Goal: Complete application form

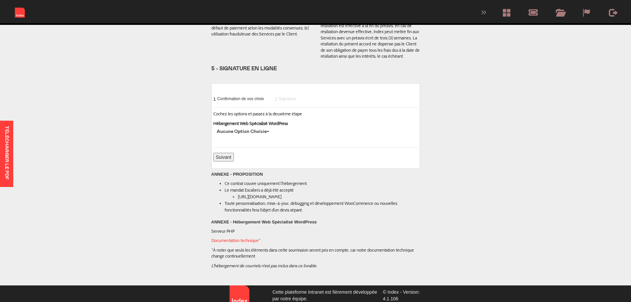
scroll to position [1590, 0]
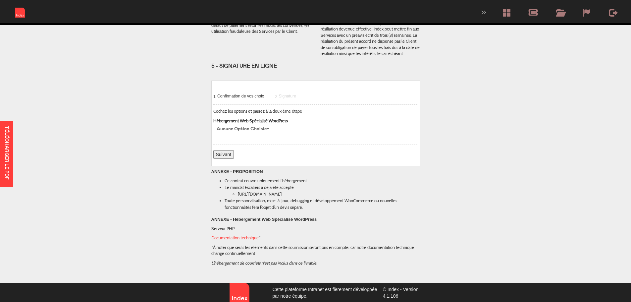
click at [265, 124] on button "Aucune option choisie" at bounding box center [242, 129] width 59 height 10
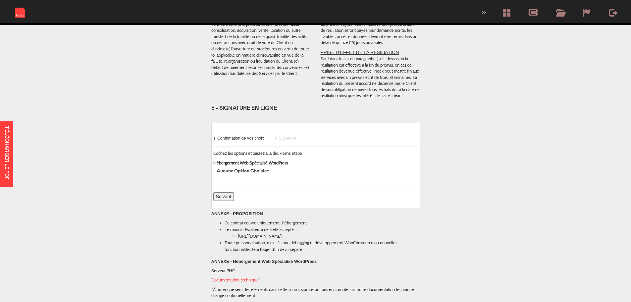
scroll to position [1557, 0]
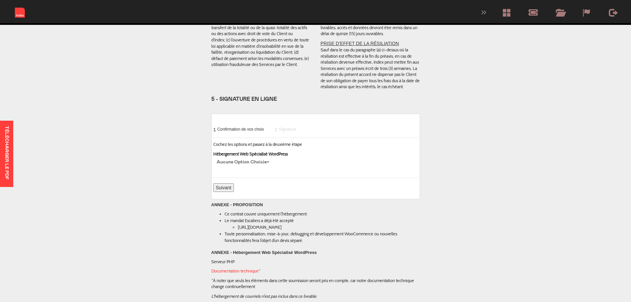
click at [262, 157] on button "Aucune option choisie" at bounding box center [242, 162] width 59 height 10
click at [233, 186] on input "Hébergement Web Spécialisé WordPress" at bounding box center [232, 188] width 4 height 4
checkbox input "true"
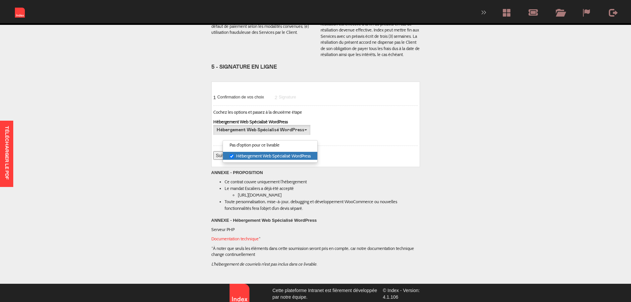
scroll to position [1590, 0]
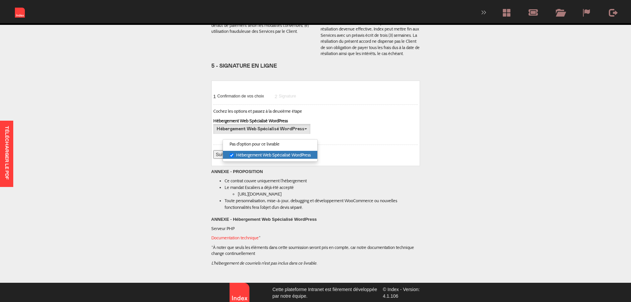
click at [352, 197] on li "Toute personnalisation, mise-à-jour, debugging et développement WooCommerce ou …" at bounding box center [322, 203] width 195 height 13
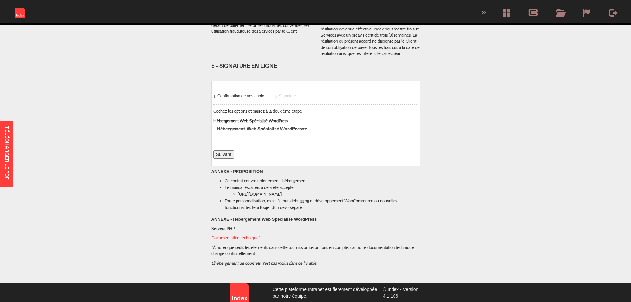
click at [220, 150] on input "Suivant" at bounding box center [223, 154] width 21 height 9
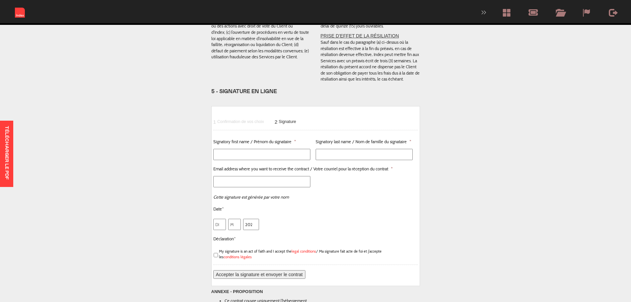
scroll to position [1558, 0]
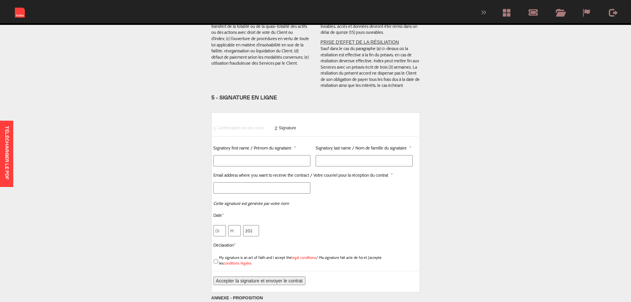
click at [271, 155] on input "Signatory first name / Prénom du signataire *" at bounding box center [261, 160] width 97 height 11
type input "[PERSON_NAME]"
type input "Gély"
type input "[PERSON_NAME][EMAIL_ADDRESS][DOMAIN_NAME]"
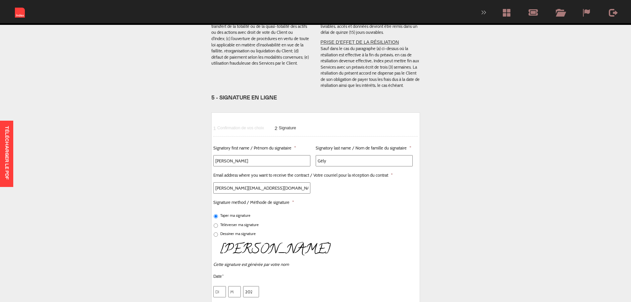
click at [383, 212] on li "Taper ma signature" at bounding box center [315, 215] width 205 height 6
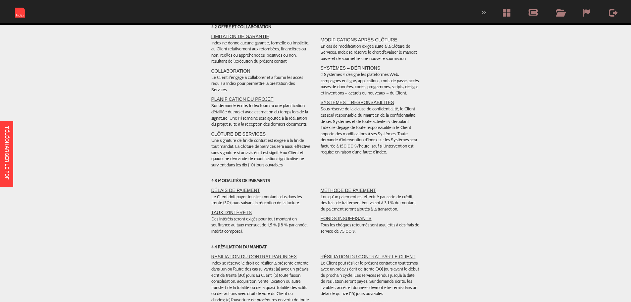
scroll to position [1293, 0]
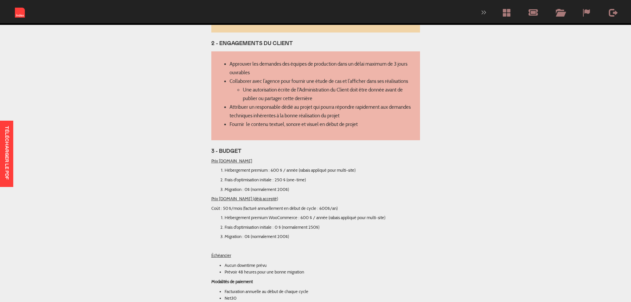
scroll to position [729, 0]
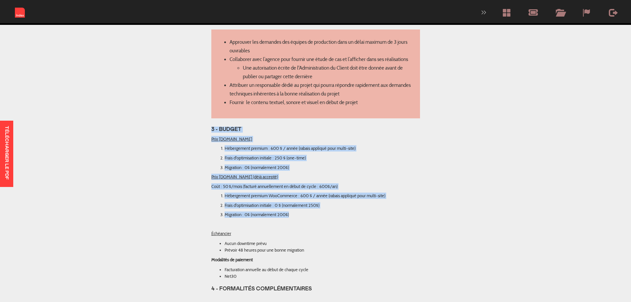
drag, startPoint x: 293, startPoint y: 188, endPoint x: 205, endPoint y: 103, distance: 121.8
click at [205, 103] on div "Télécharger le PDF Hébergement Solutions + Escaliers Echelle [GEOGRAPHIC_DATA] …" at bounding box center [315, 285] width 238 height 2028
copy div "3 - BUDGET Prix [DOMAIN_NAME] Hébergement premium : 600 $ / année (rabais appli…"
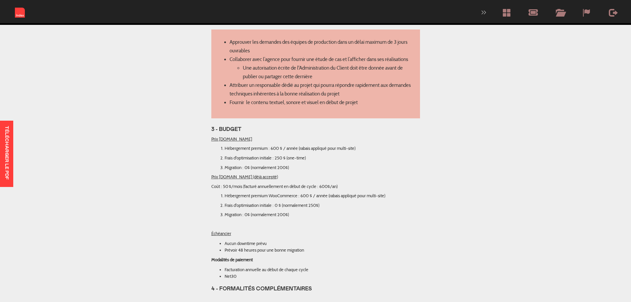
drag, startPoint x: 485, startPoint y: 207, endPoint x: 508, endPoint y: 168, distance: 45.3
click at [485, 206] on body "EN PT Toggle navigation Contact Dashboard Documentation client Troubleshooting …" at bounding box center [315, 301] width 631 height 2061
click at [527, 249] on body "EN PT Toggle navigation Contact Dashboard Documentation client Troubleshooting …" at bounding box center [315, 301] width 631 height 2061
click at [483, 224] on body "EN PT Toggle navigation Contact Dashboard Documentation client Troubleshooting …" at bounding box center [315, 301] width 631 height 2061
click at [465, 187] on body "EN PT Toggle navigation Contact Dashboard Documentation client Troubleshooting …" at bounding box center [315, 301] width 631 height 2061
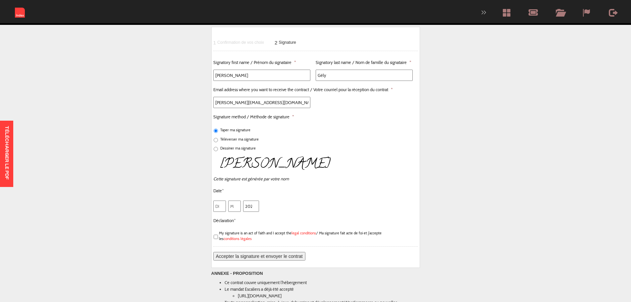
scroll to position [1656, 0]
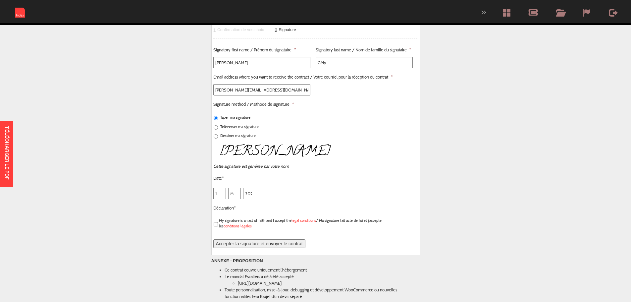
click at [219, 188] on input "1" at bounding box center [219, 193] width 13 height 11
click at [220, 188] on input "2" at bounding box center [219, 193] width 13 height 11
click at [220, 188] on input "3" at bounding box center [219, 193] width 13 height 11
click at [220, 188] on input "4" at bounding box center [219, 193] width 13 height 11
click at [220, 188] on input "5" at bounding box center [219, 193] width 13 height 11
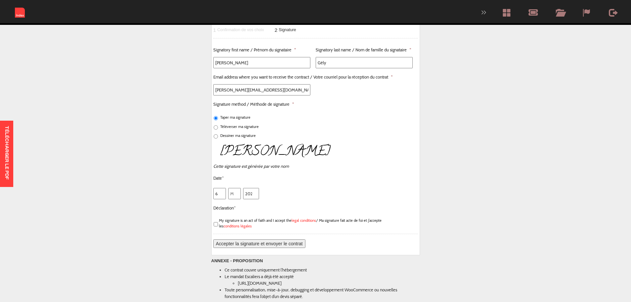
click at [220, 188] on input "6" at bounding box center [219, 193] width 13 height 11
click at [220, 188] on input "7" at bounding box center [219, 193] width 13 height 11
click at [220, 188] on input "8" at bounding box center [219, 193] width 13 height 11
click at [220, 188] on input "9" at bounding box center [219, 193] width 13 height 11
click at [220, 188] on input "10" at bounding box center [219, 193] width 13 height 11
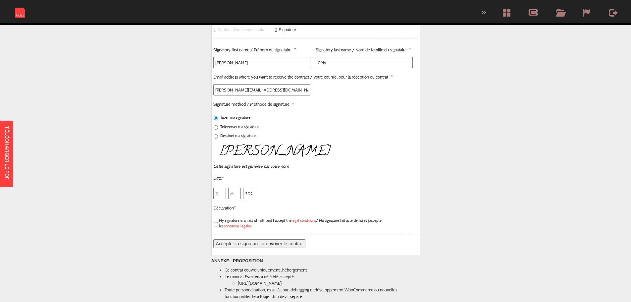
click at [220, 188] on input "11" at bounding box center [219, 193] width 13 height 11
click at [220, 188] on input "12" at bounding box center [219, 193] width 13 height 11
click at [220, 188] on input "13" at bounding box center [219, 193] width 13 height 11
click at [220, 188] on input "14" at bounding box center [219, 193] width 13 height 11
click at [220, 188] on input "15" at bounding box center [219, 193] width 13 height 11
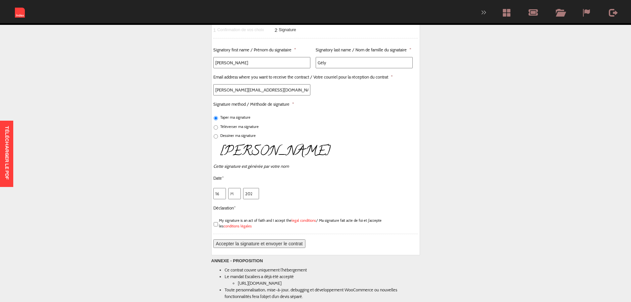
click at [220, 188] on input "16" at bounding box center [219, 193] width 13 height 11
click at [220, 188] on input "17" at bounding box center [219, 193] width 13 height 11
click at [220, 188] on input "18" at bounding box center [219, 193] width 13 height 11
type input "19"
click at [220, 188] on input "19" at bounding box center [219, 193] width 13 height 11
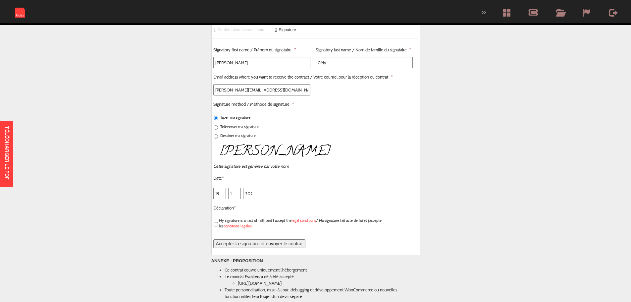
click at [236, 188] on input "1" at bounding box center [234, 193] width 13 height 11
click at [236, 188] on input "2" at bounding box center [234, 193] width 13 height 11
click at [236, 188] on input "3" at bounding box center [234, 193] width 13 height 11
click at [236, 188] on input "4" at bounding box center [234, 193] width 13 height 11
click at [236, 188] on input "5" at bounding box center [234, 193] width 13 height 11
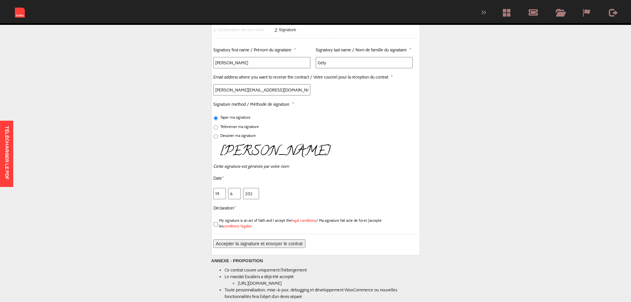
click at [236, 188] on input "6" at bounding box center [234, 193] width 13 height 11
click at [236, 188] on input "7" at bounding box center [234, 193] width 13 height 11
click at [236, 188] on input "8" at bounding box center [234, 193] width 13 height 11
click at [236, 188] on input "9" at bounding box center [234, 193] width 13 height 11
type input "8"
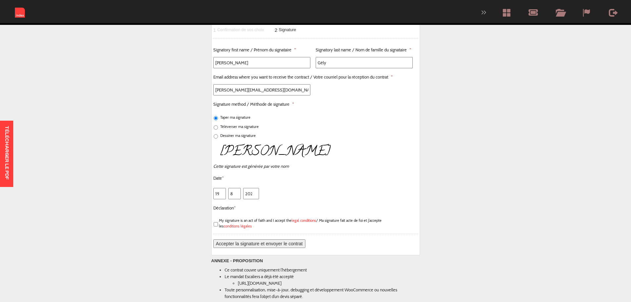
click at [236, 188] on input "8" at bounding box center [234, 193] width 13 height 11
click at [246, 188] on input "2024" at bounding box center [251, 193] width 16 height 11
click at [256, 188] on input "2024" at bounding box center [251, 193] width 16 height 11
click at [255, 188] on input "2025" at bounding box center [251, 193] width 16 height 11
click at [254, 188] on input "2026" at bounding box center [251, 193] width 16 height 11
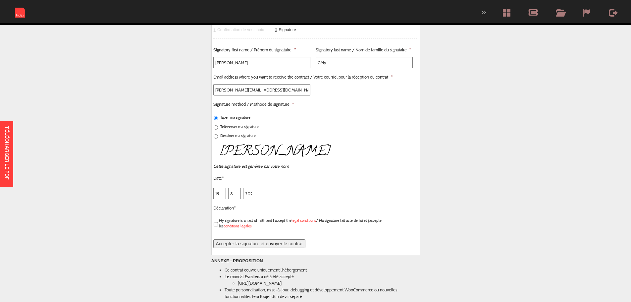
click at [254, 188] on input "2025" at bounding box center [251, 193] width 16 height 11
click at [251, 188] on input "2025" at bounding box center [251, 193] width 16 height 11
type input "2025"
click at [249, 204] on li "Déclaration* My signature is an act of faith and I accept the legal conditions …" at bounding box center [315, 216] width 205 height 25
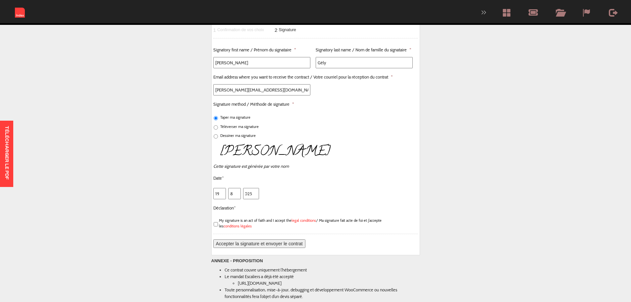
scroll to position [0, 0]
click at [217, 222] on input "My signature is an act of faith and I accept the legal conditions / Ma signatur…" at bounding box center [216, 224] width 4 height 4
checkbox input "true"
click at [266, 239] on input "Accepter la signature et envoyer le contrat" at bounding box center [259, 243] width 92 height 9
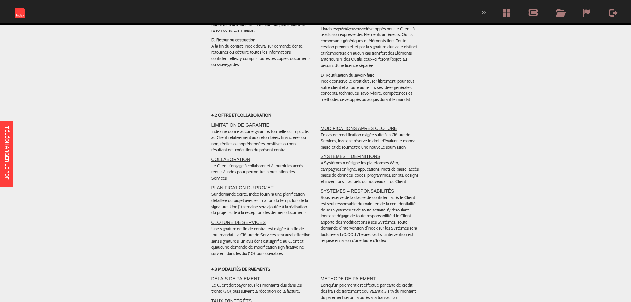
scroll to position [1208, 0]
